Goal: Information Seeking & Learning: Learn about a topic

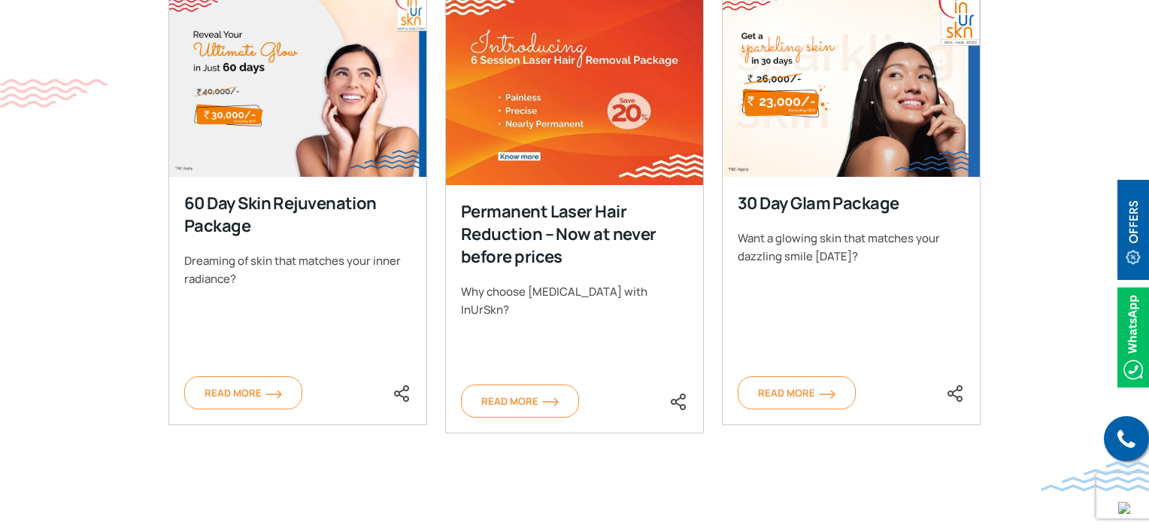
scroll to position [752, 0]
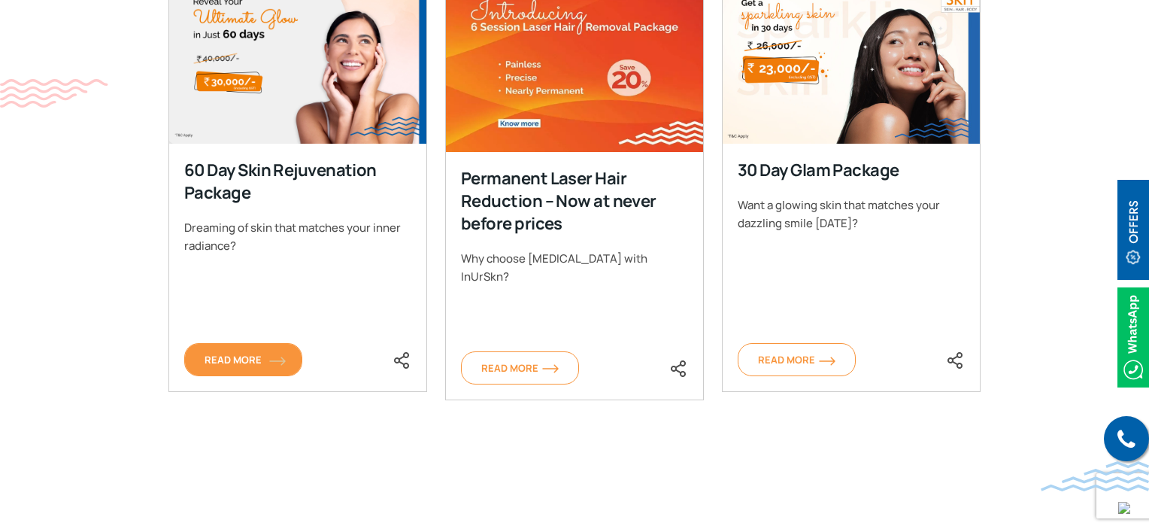
click at [280, 360] on img at bounding box center [277, 361] width 17 height 9
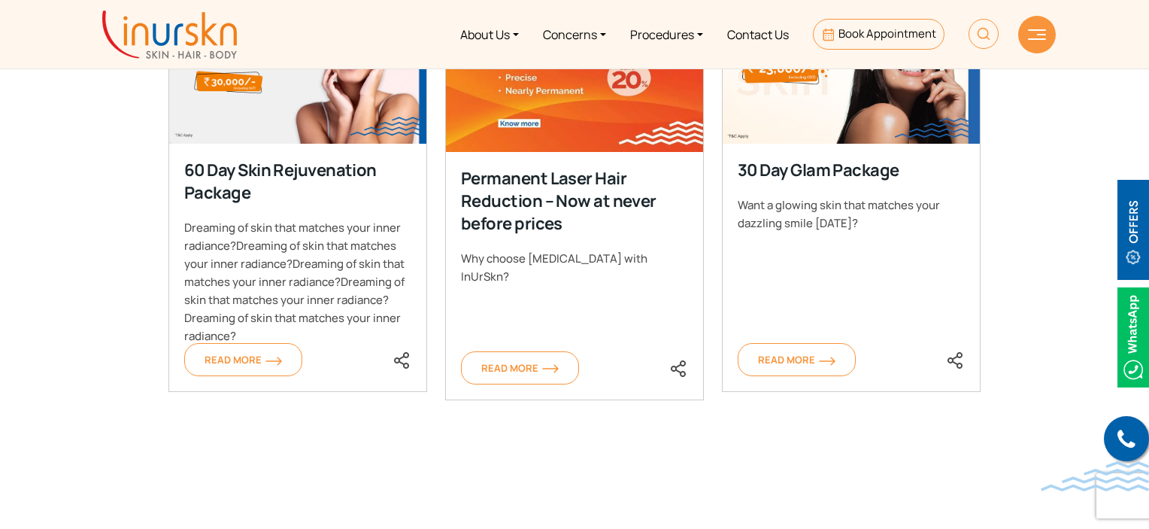
scroll to position [752, 0]
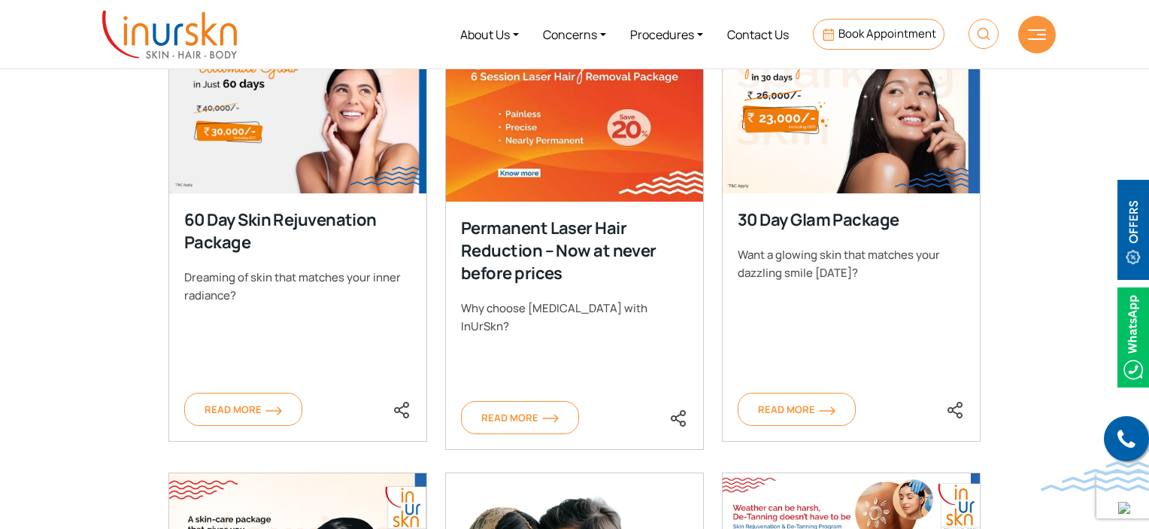
scroll to position [677, 0]
